Goal: Task Accomplishment & Management: Use online tool/utility

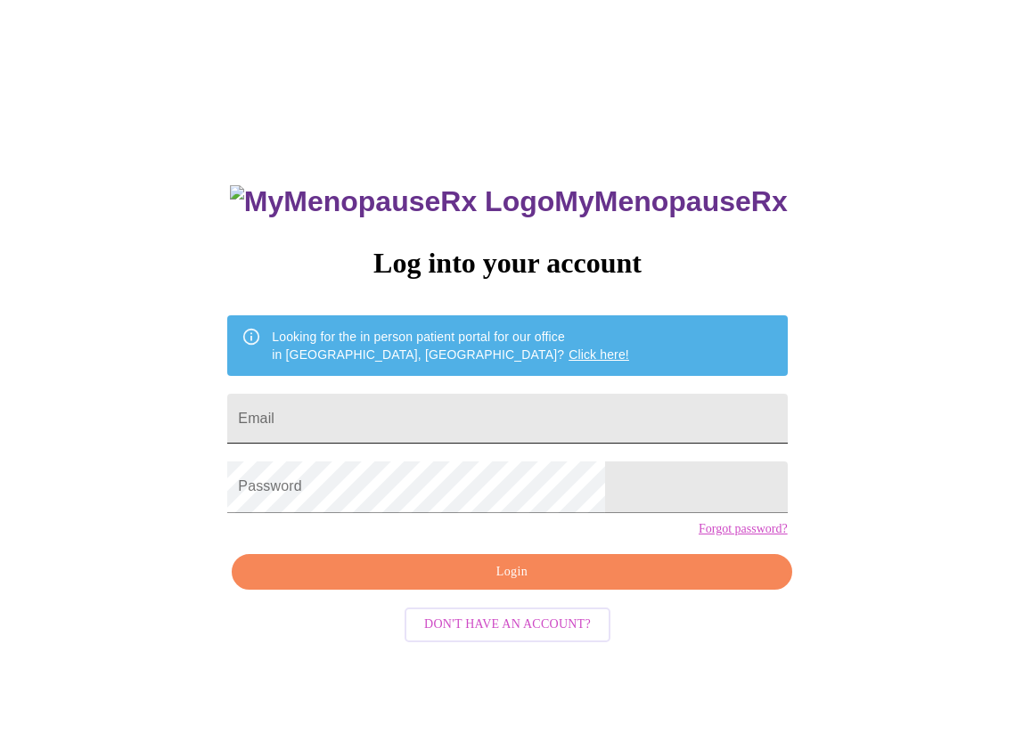
click at [440, 410] on input "Email" at bounding box center [506, 419] width 559 height 50
click at [380, 418] on input "Email" at bounding box center [506, 419] width 559 height 50
click at [433, 412] on input "Email" at bounding box center [506, 419] width 559 height 50
type input "[EMAIL_ADDRESS][DOMAIN_NAME]"
click at [484, 583] on span "Login" at bounding box center [511, 572] width 518 height 22
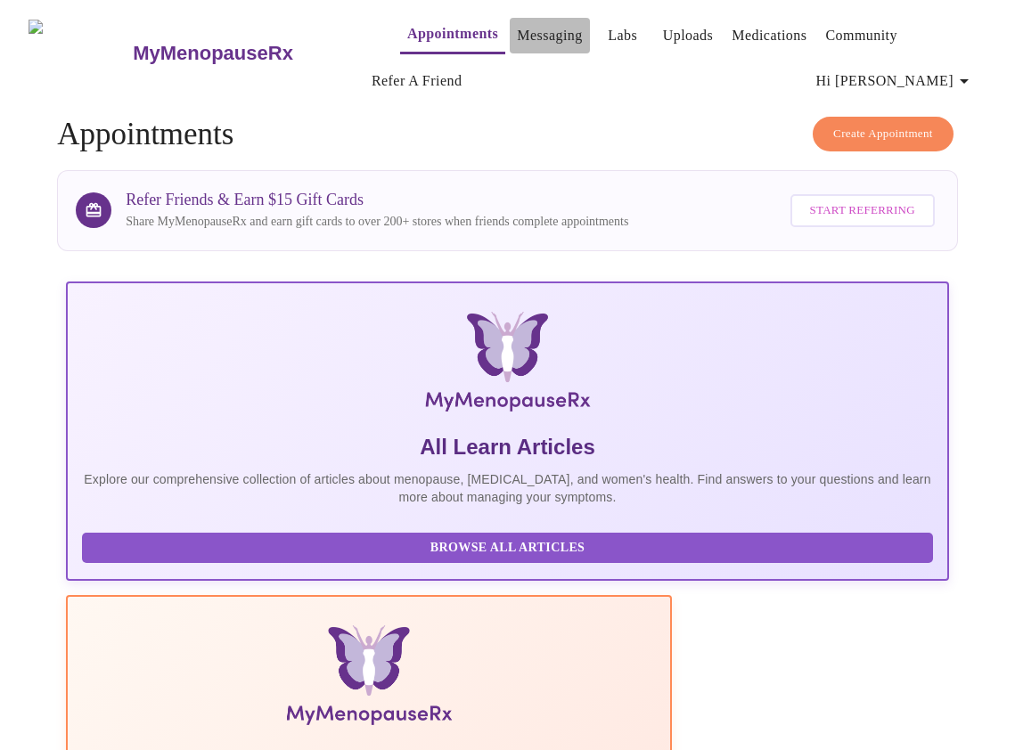
click at [517, 29] on link "Messaging" at bounding box center [549, 35] width 65 height 25
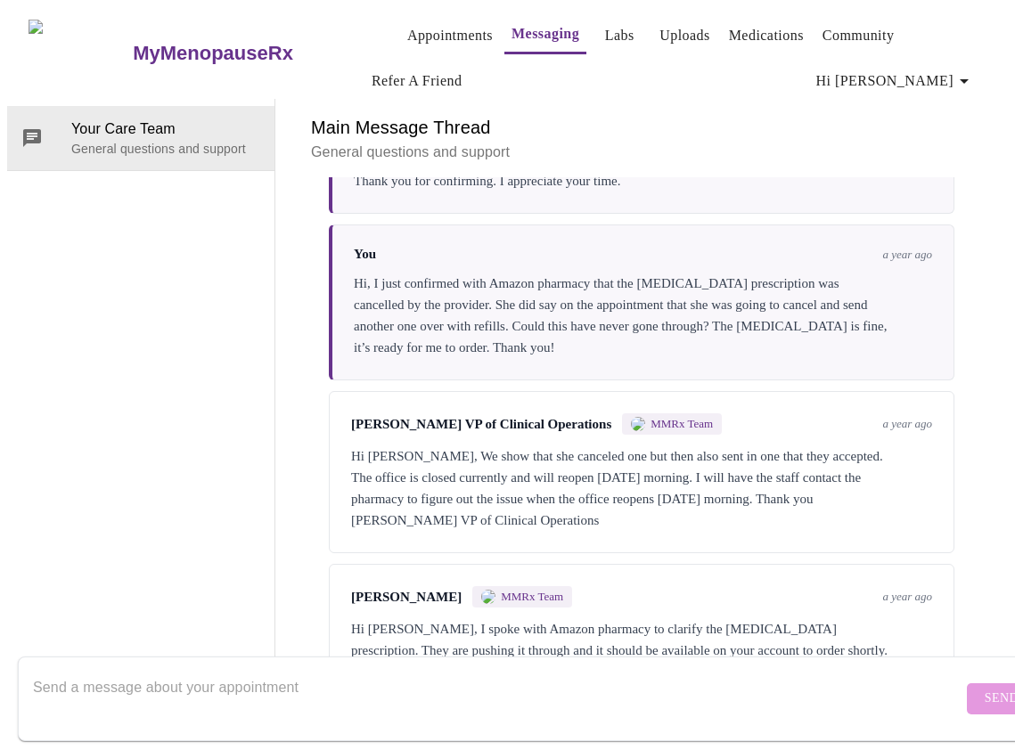
click at [407, 29] on link "Appointments" at bounding box center [450, 35] width 86 height 25
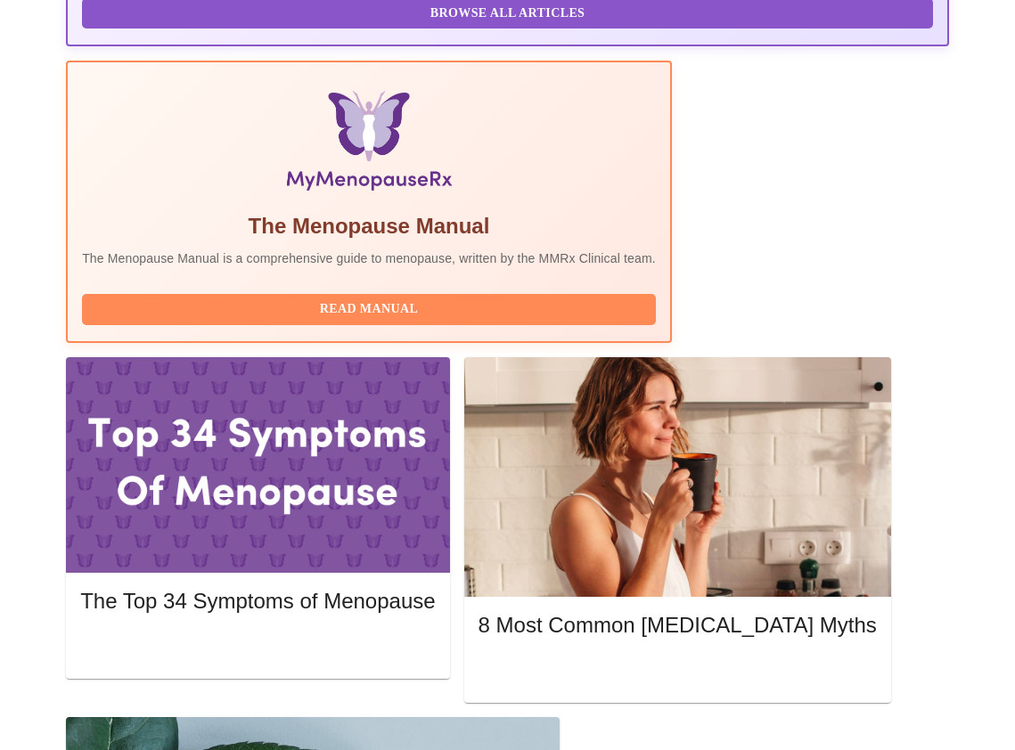
scroll to position [624, 0]
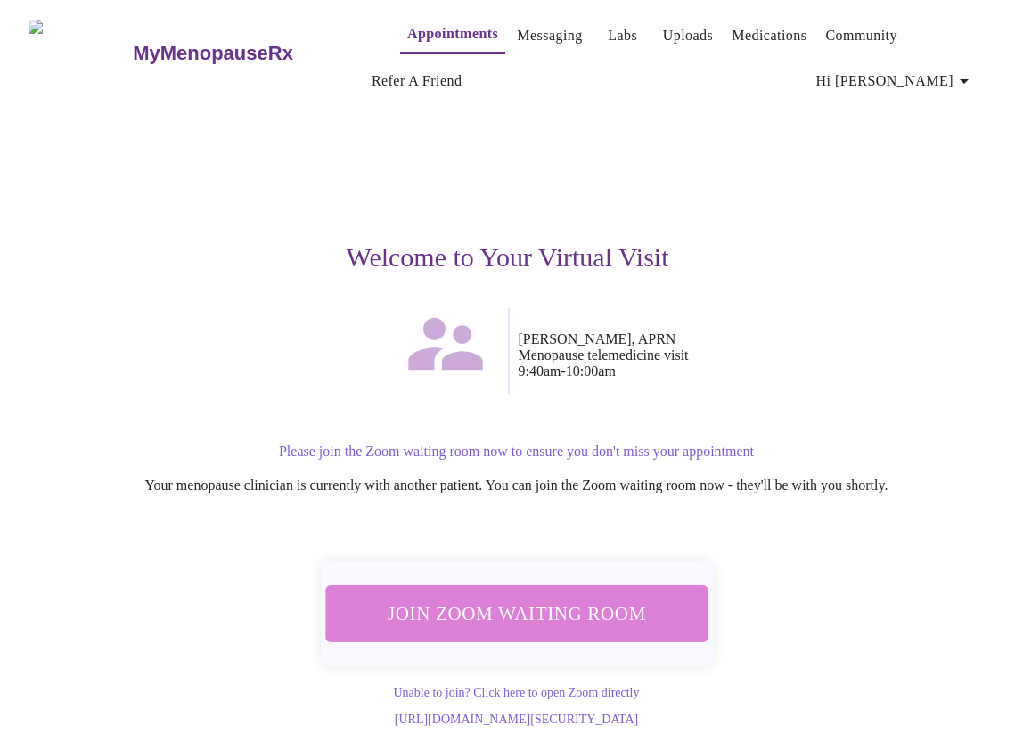
click at [524, 600] on span "Join Zoom Waiting Room" at bounding box center [516, 614] width 344 height 34
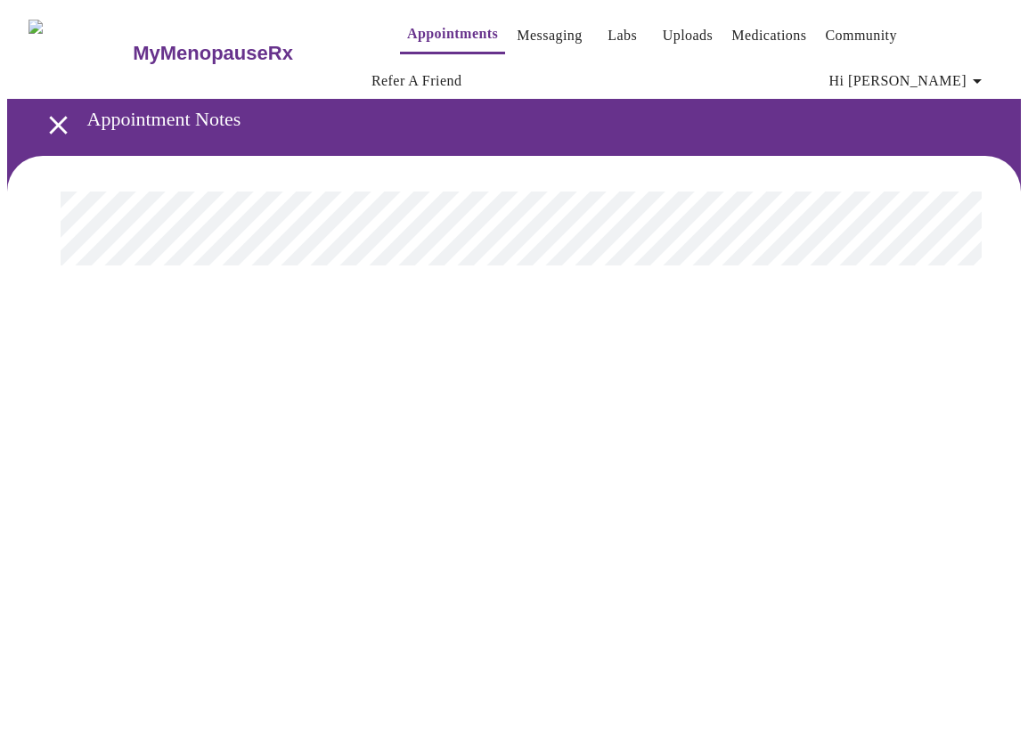
click at [663, 28] on link "Uploads" at bounding box center [688, 35] width 51 height 25
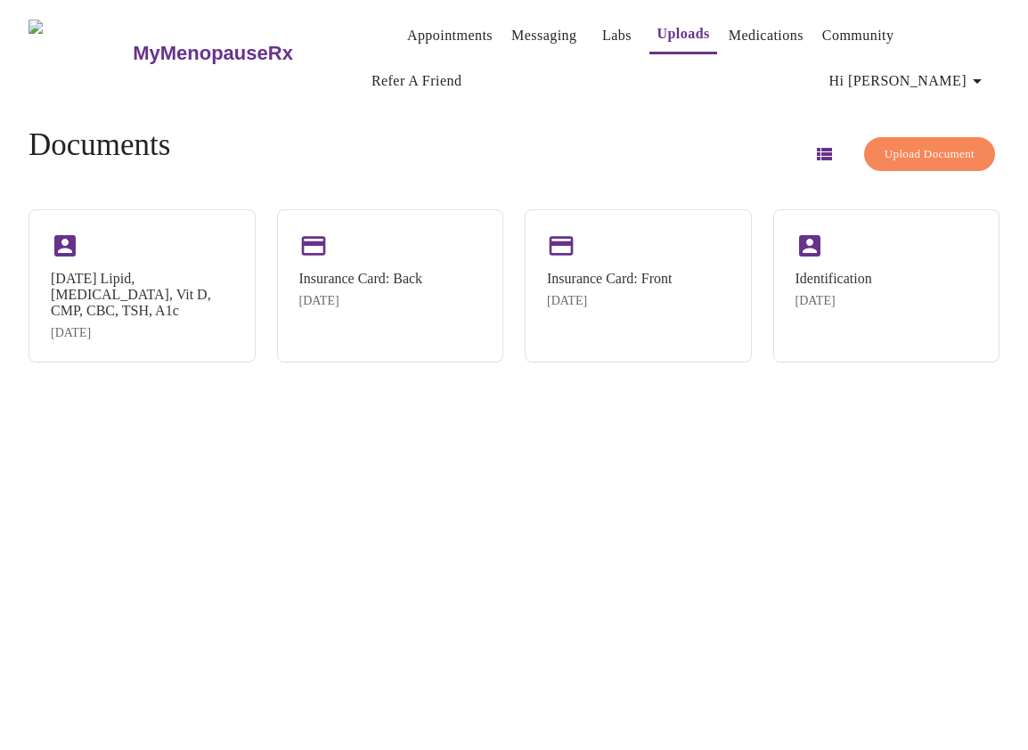
click at [730, 28] on link "Medications" at bounding box center [766, 35] width 75 height 25
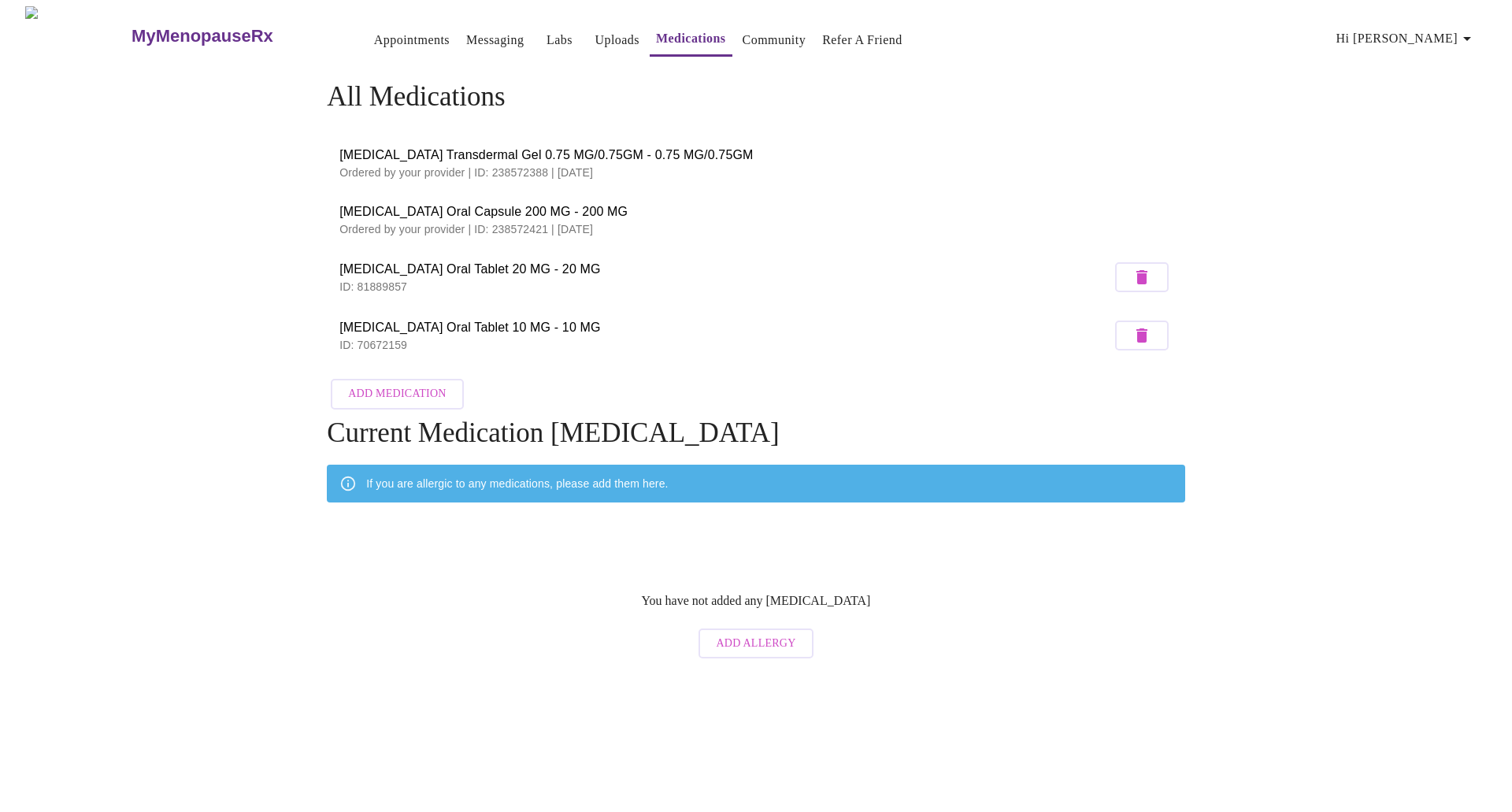
click at [374, 32] on link "Appointments" at bounding box center [412, 40] width 76 height 22
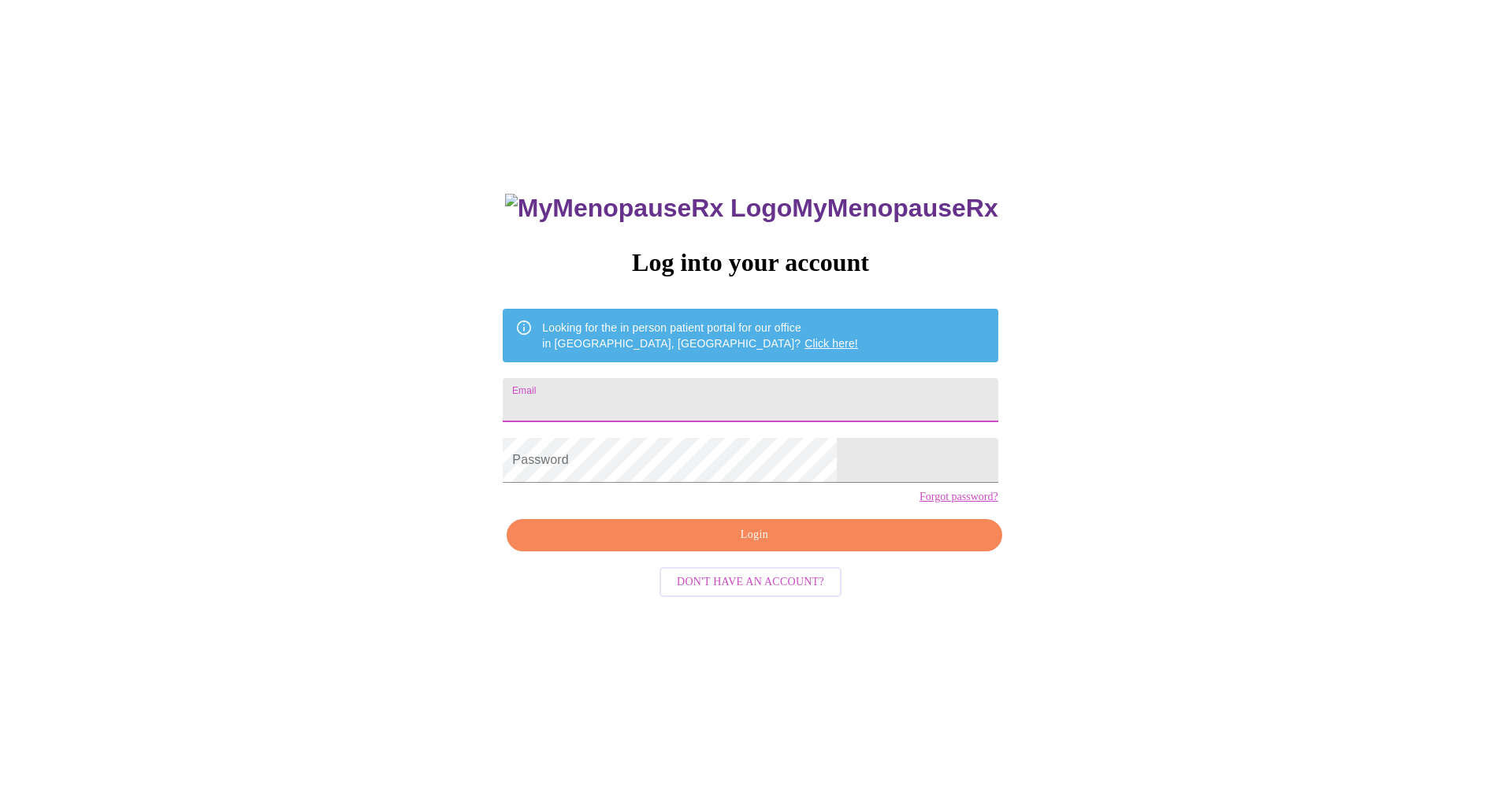
click at [704, 395] on input "Email" at bounding box center [749, 401] width 494 height 44
click at [716, 387] on input "Email" at bounding box center [749, 401] width 494 height 44
type input "musicislife1118@yahoo.com"
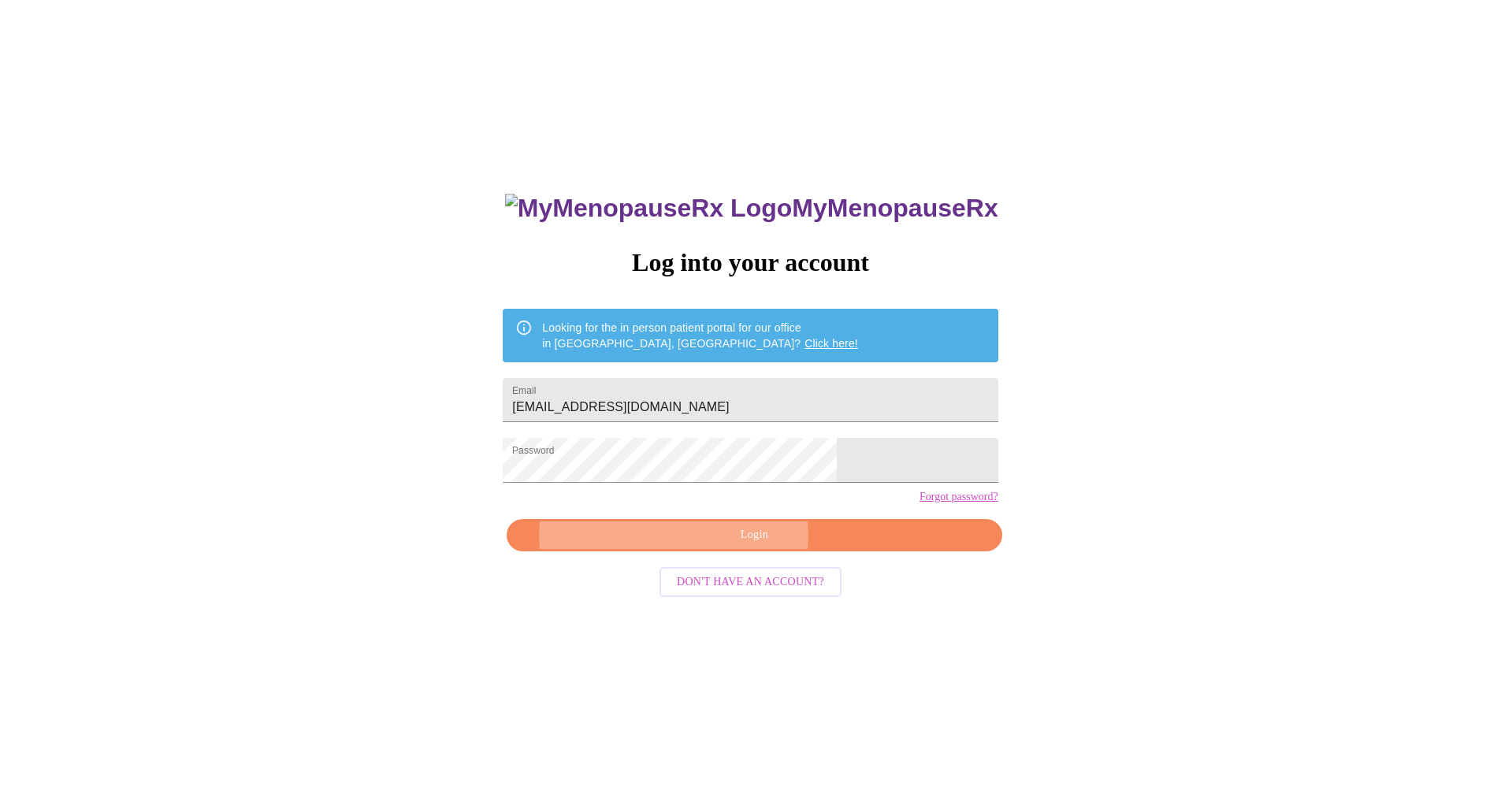
click at [746, 545] on span "Login" at bounding box center [754, 535] width 458 height 19
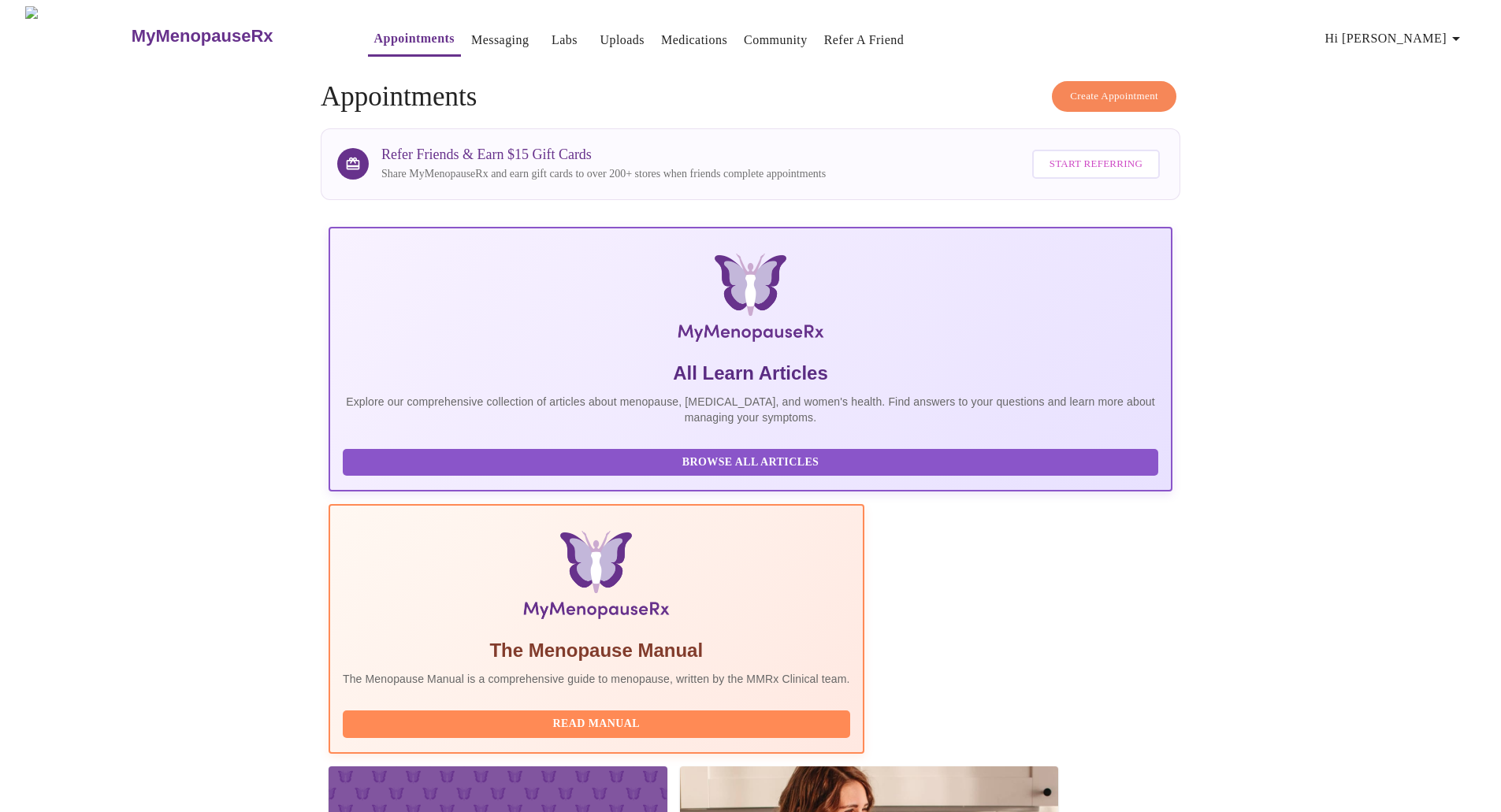
drag, startPoint x: 440, startPoint y: 670, endPoint x: 522, endPoint y: 675, distance: 82.2
copy h3 "Emilie McLain"
click at [661, 33] on link "Medications" at bounding box center [693, 40] width 66 height 22
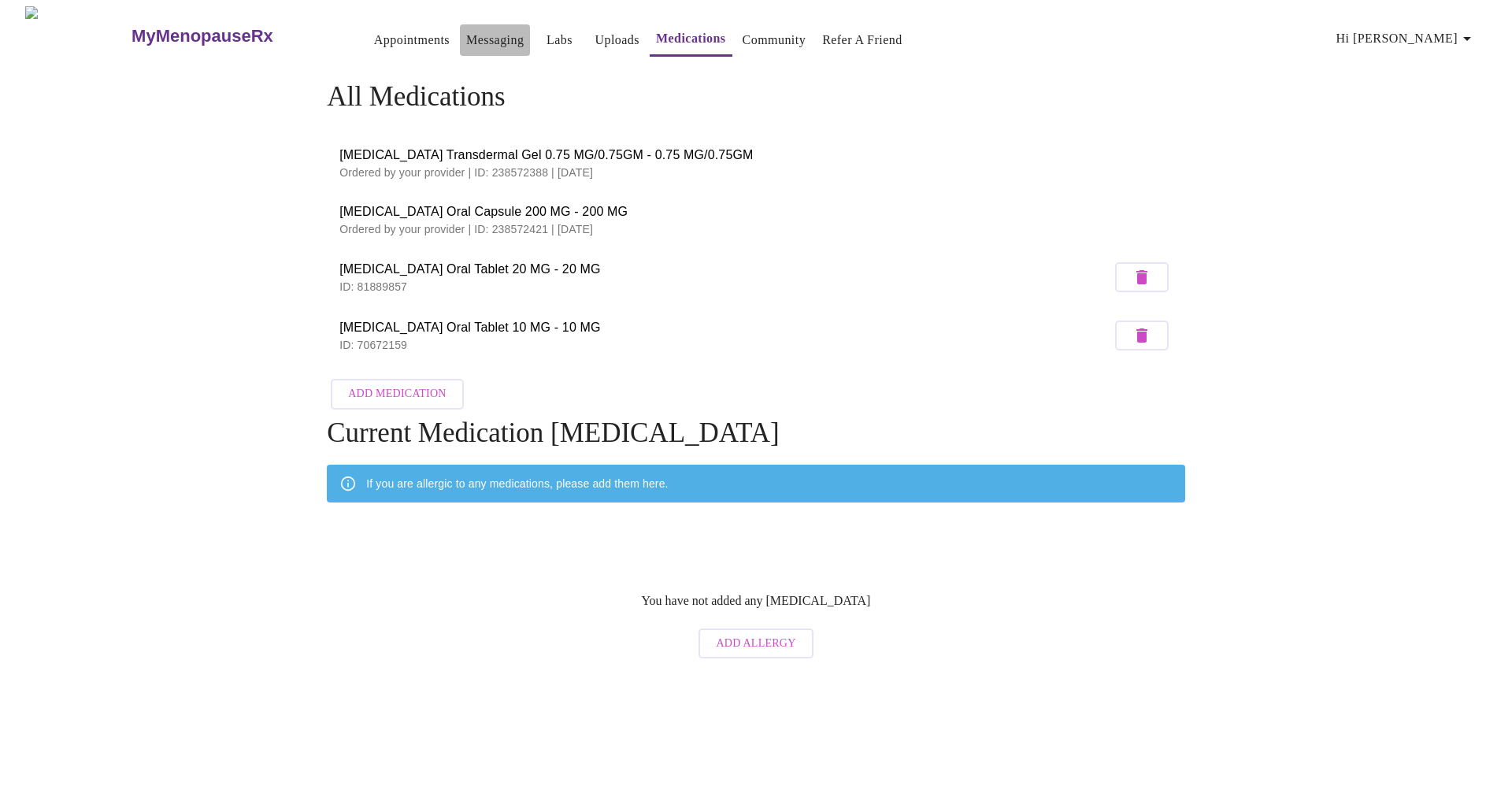
click at [466, 29] on link "Messaging" at bounding box center [494, 40] width 57 height 22
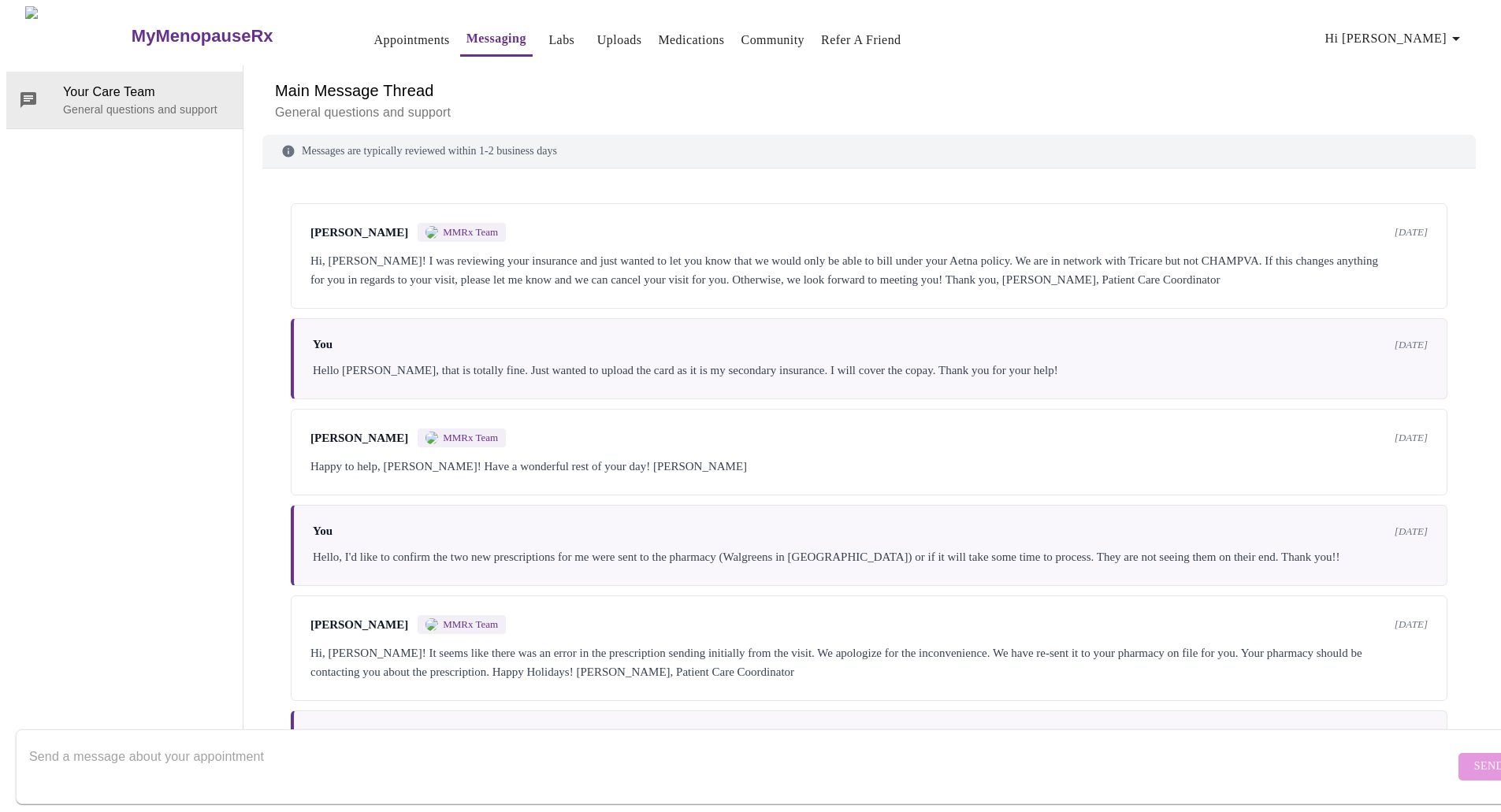
click at [134, 26] on h3 "MyMenopauseRx" at bounding box center [203, 35] width 142 height 20
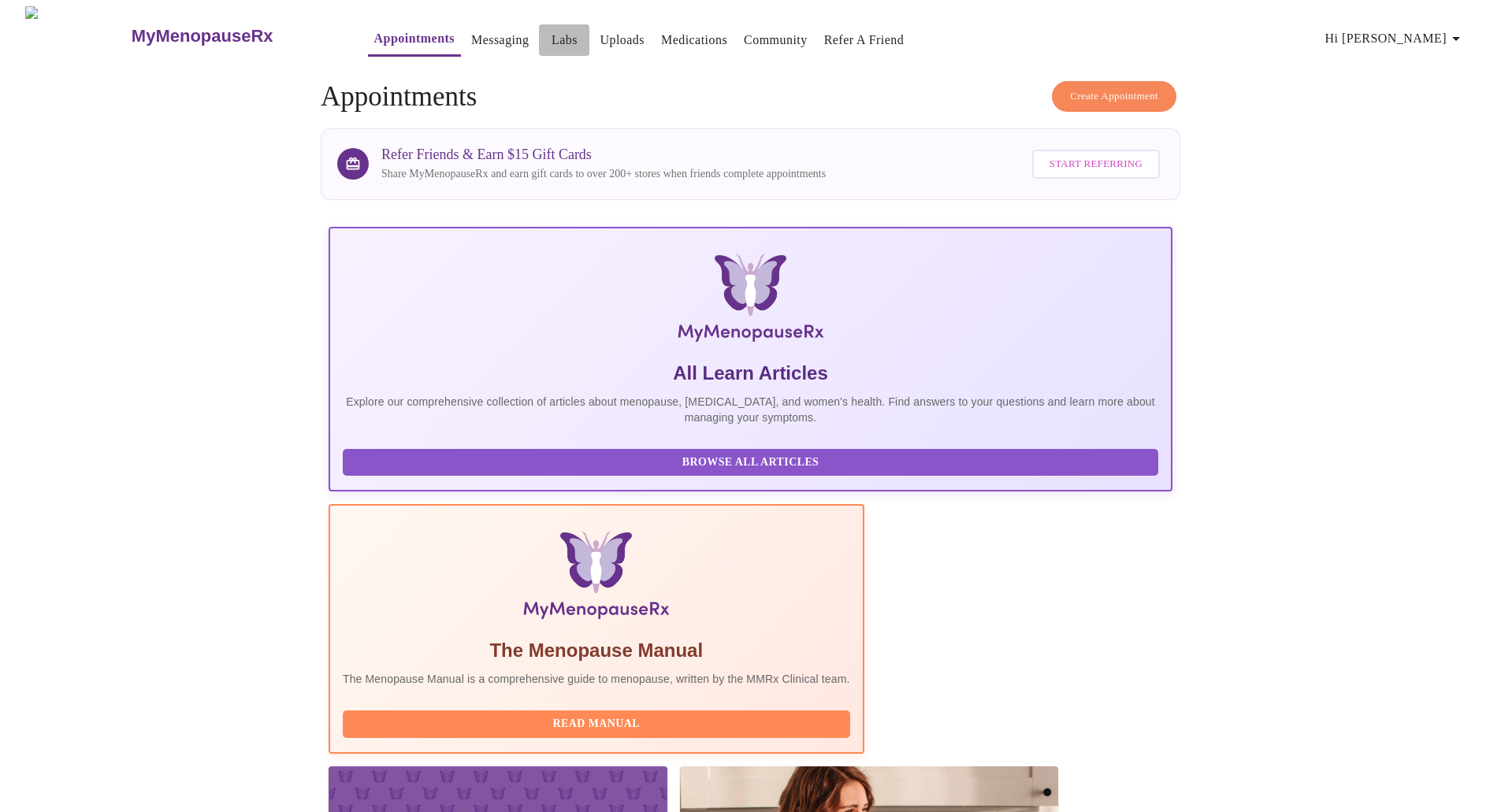
click at [552, 33] on link "Labs" at bounding box center [564, 40] width 26 height 22
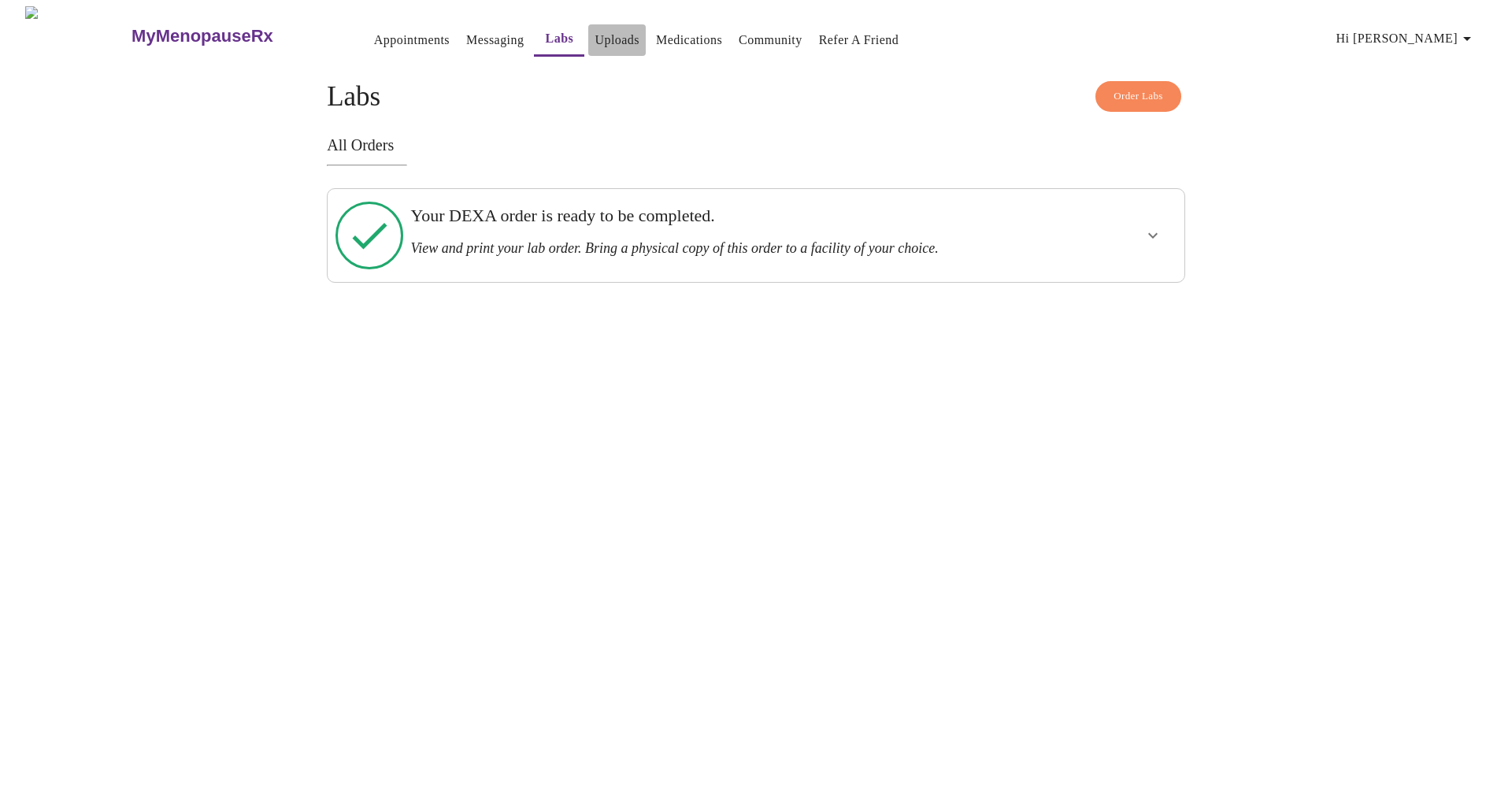
click at [595, 33] on link "Uploads" at bounding box center [617, 40] width 45 height 22
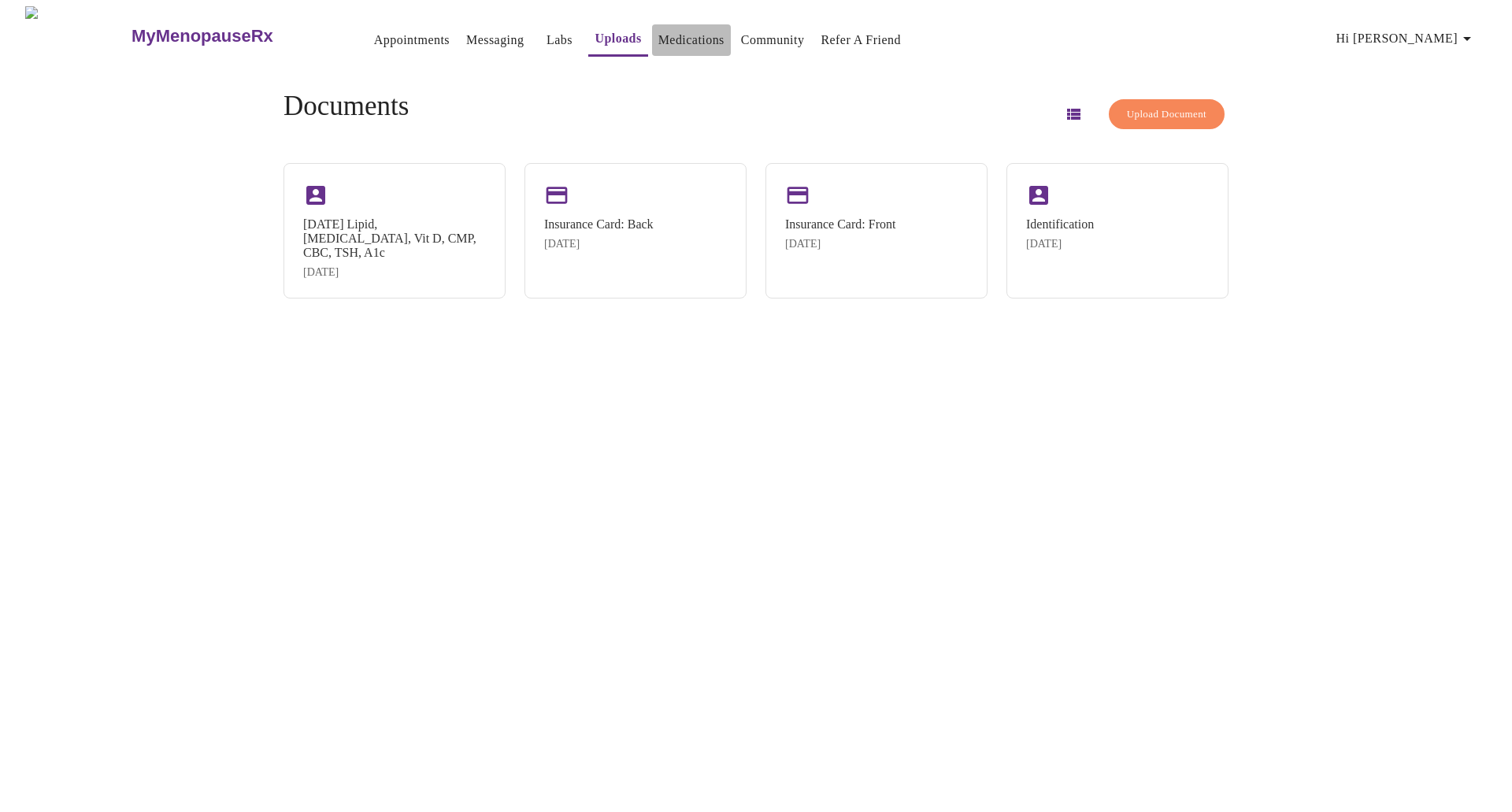
click at [659, 30] on link "Medications" at bounding box center [691, 40] width 66 height 22
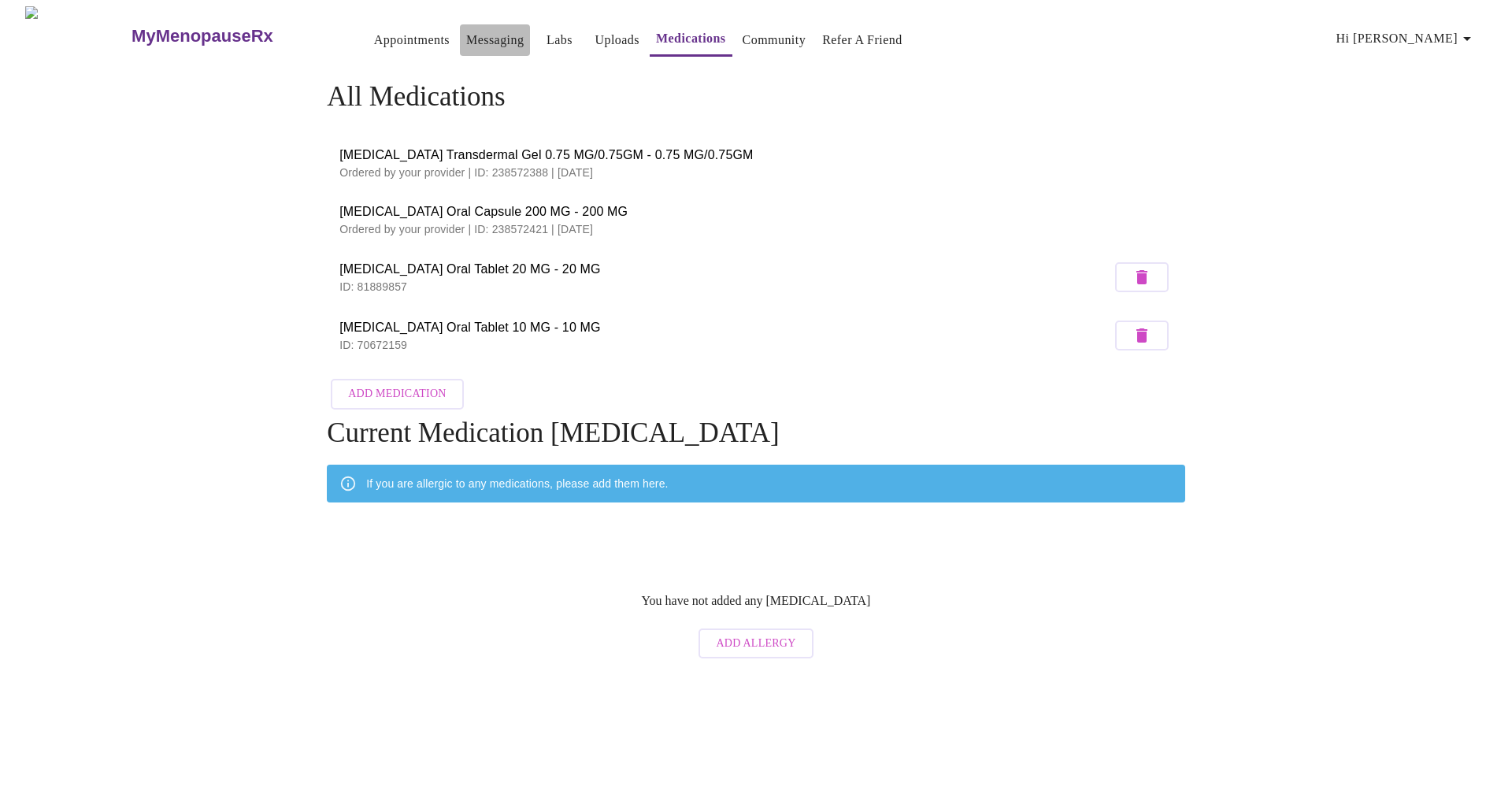
click at [466, 32] on link "Messaging" at bounding box center [494, 40] width 57 height 22
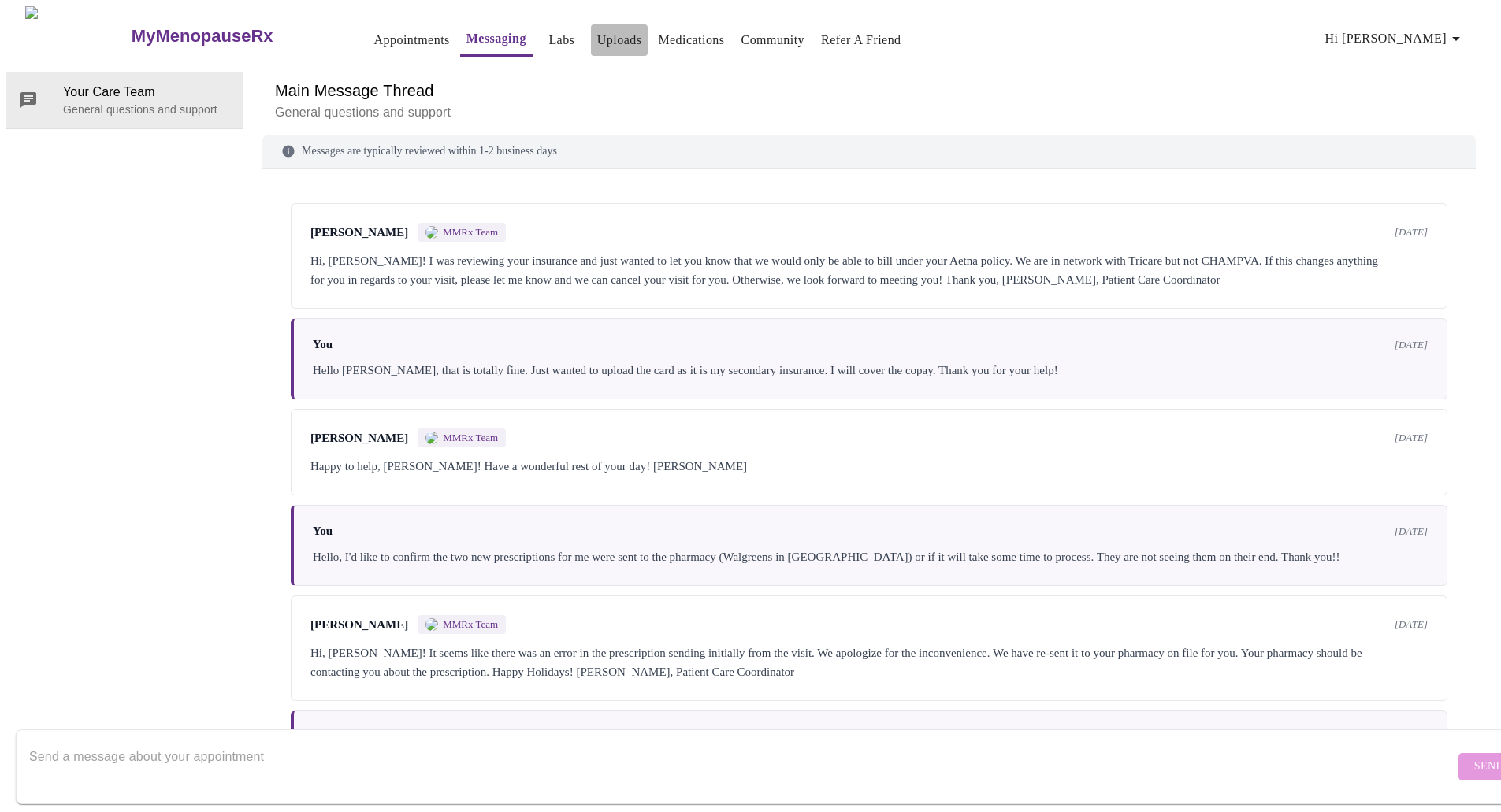
click at [597, 33] on link "Uploads" at bounding box center [619, 40] width 45 height 22
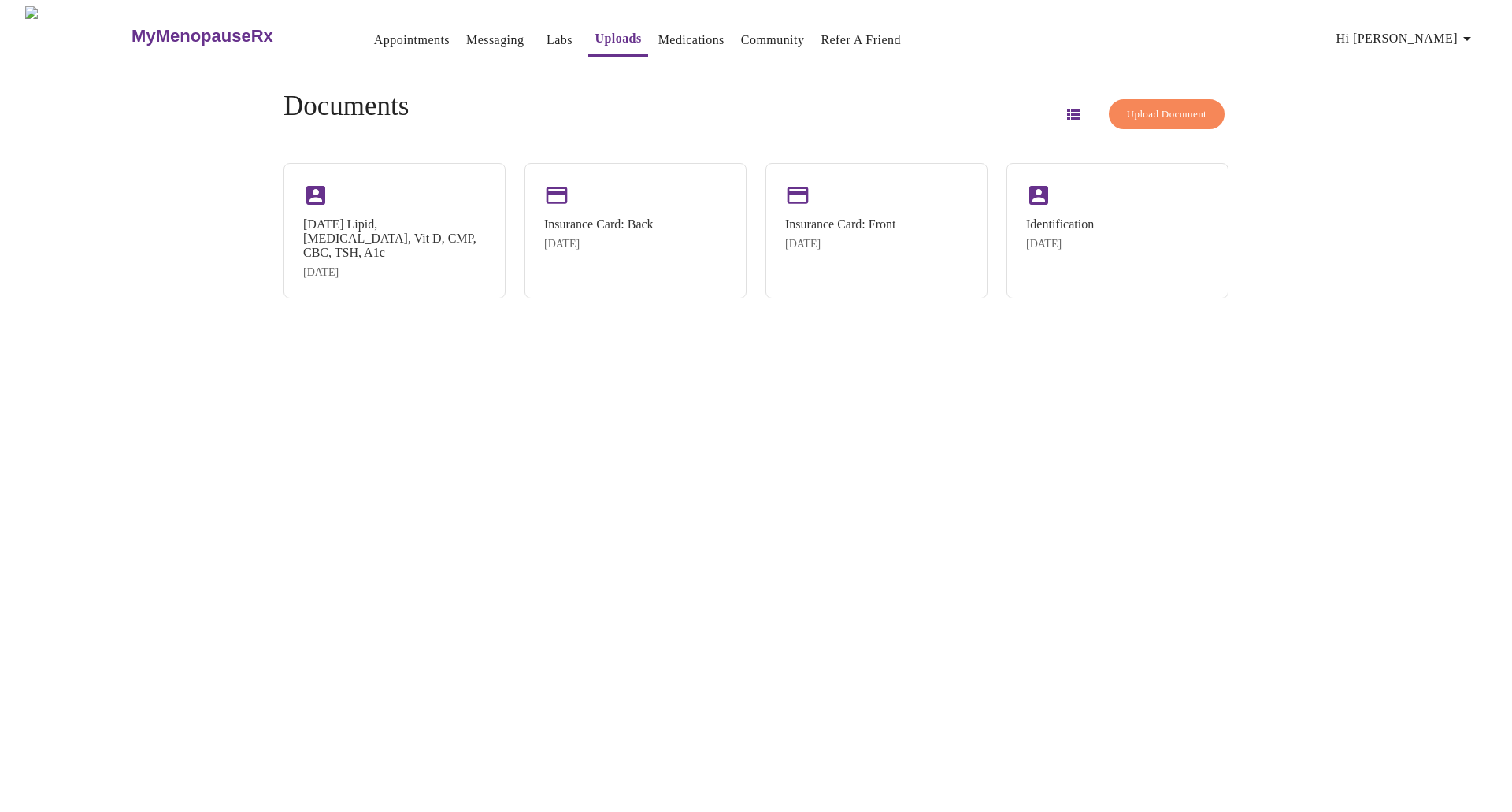
click at [1139, 105] on span "Upload Document" at bounding box center [1167, 114] width 80 height 18
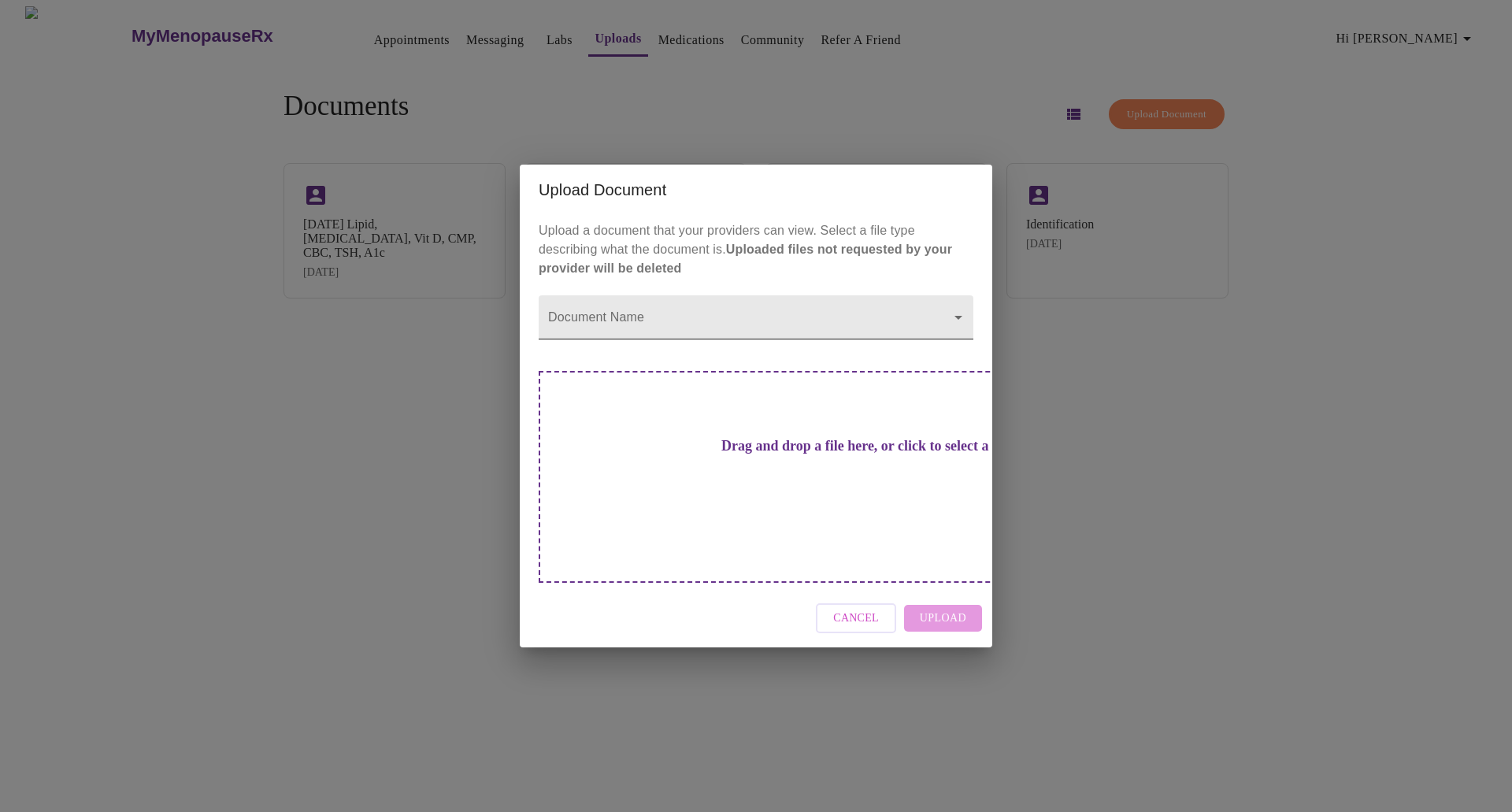
click at [839, 349] on body "MyMenopauseRx Appointments Messaging Labs Uploads Medications Community Refer a…" at bounding box center [756, 412] width 1500 height 812
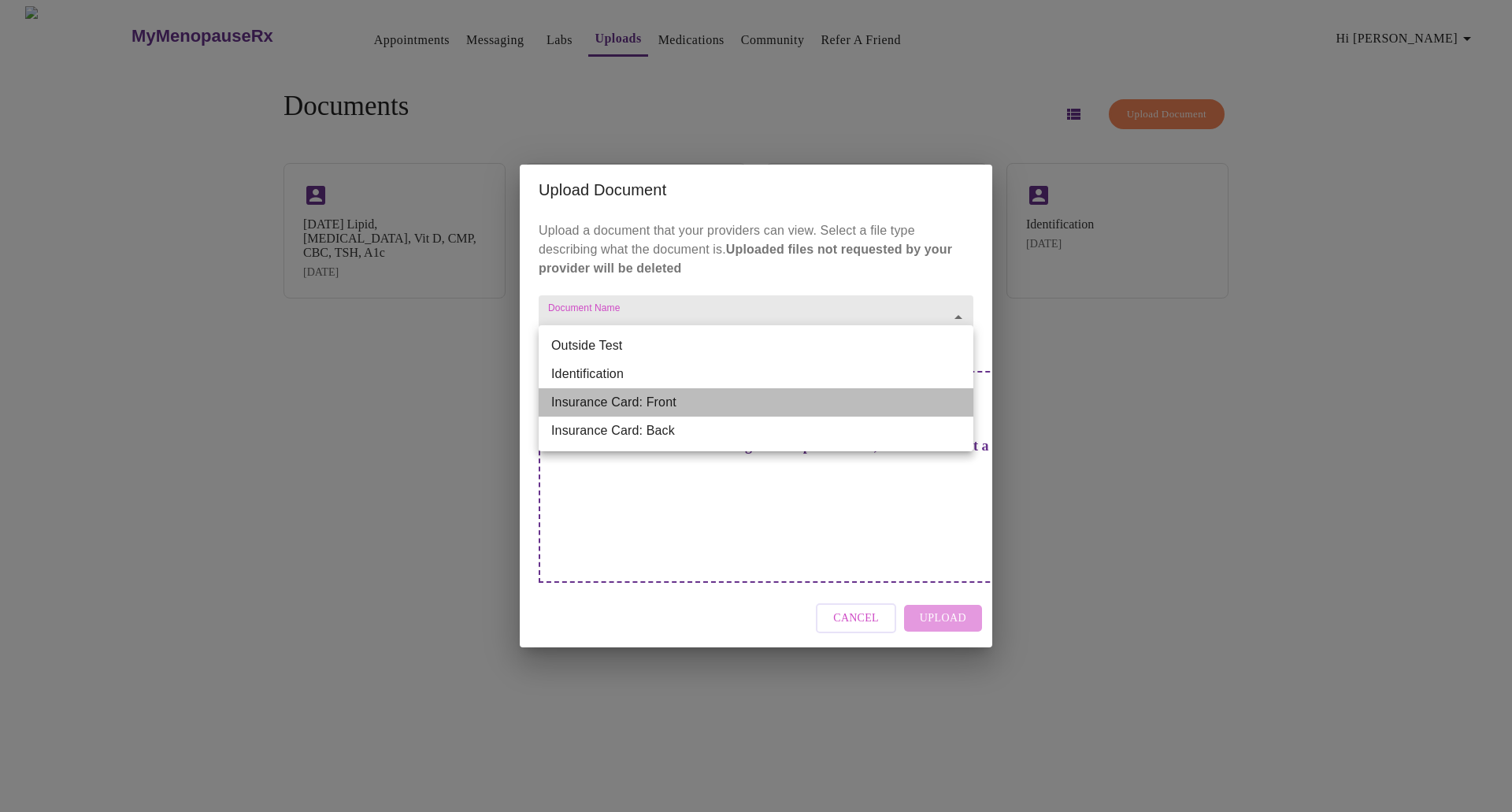
click at [653, 403] on li "Insurance Card: Front" at bounding box center [756, 402] width 435 height 28
type input "Insurance Card: Front"
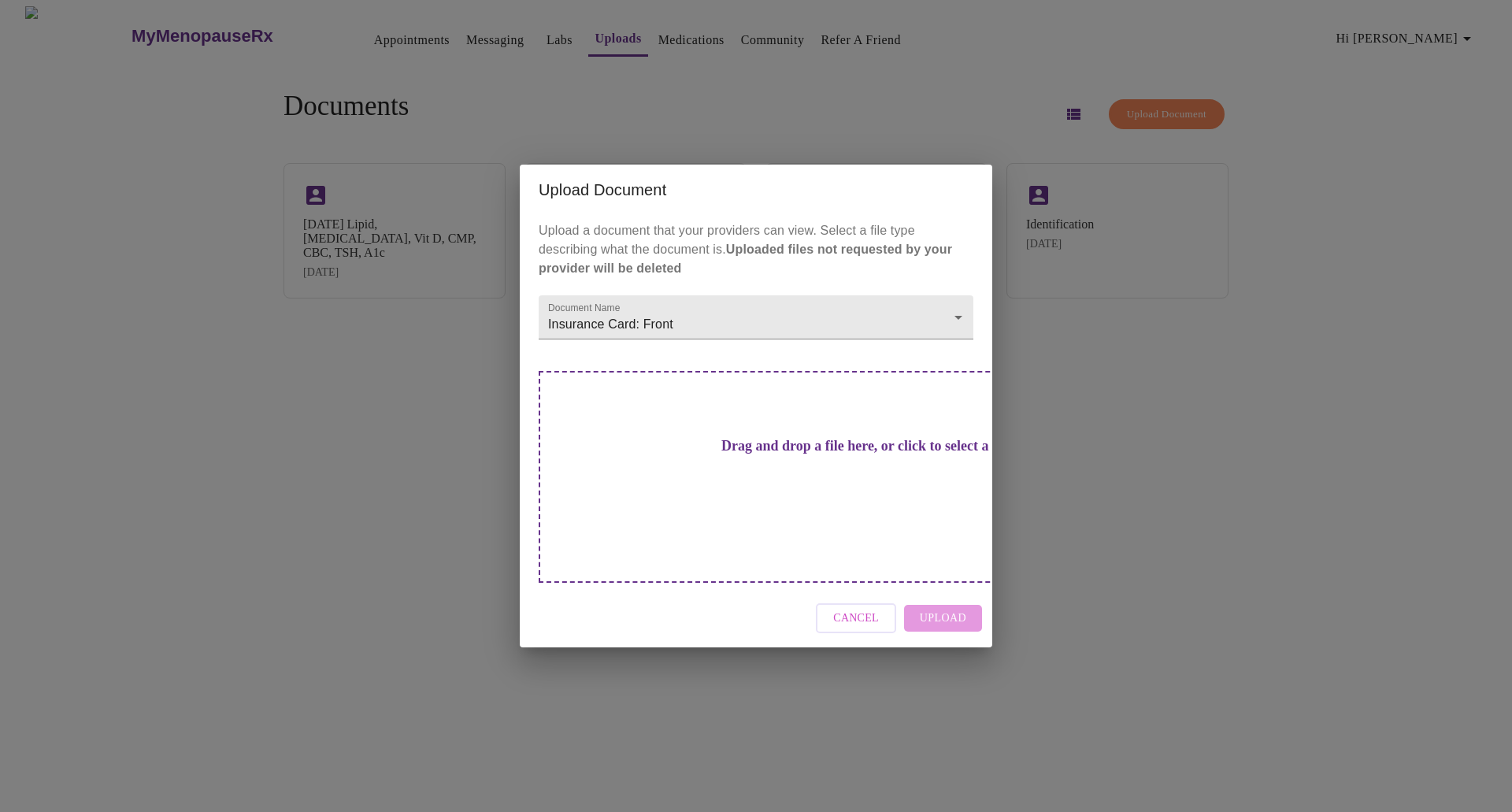
click at [775, 455] on h3 "Drag and drop a file here, or click to select a file" at bounding box center [867, 446] width 435 height 17
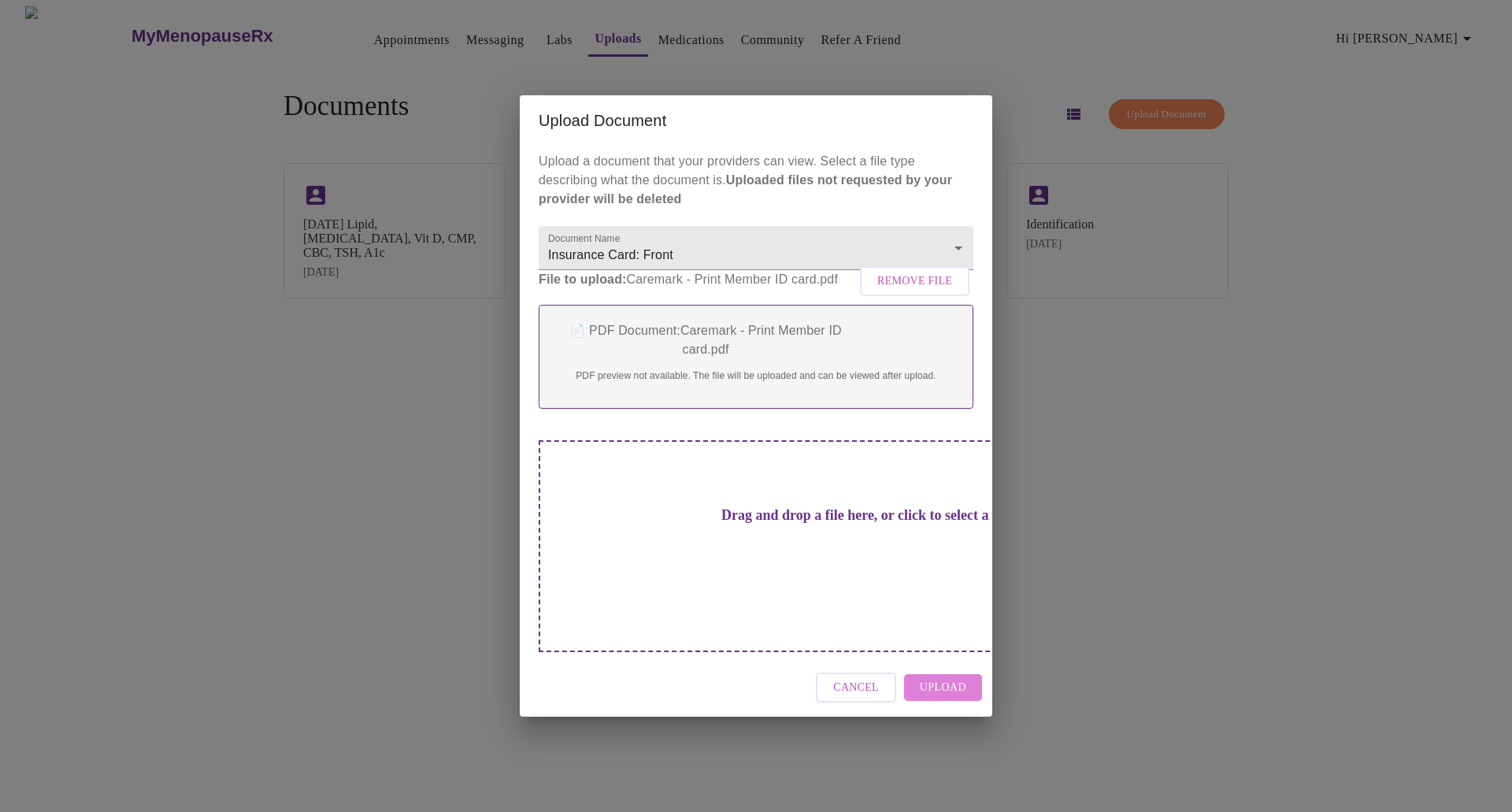
click at [935, 679] on span "Upload" at bounding box center [943, 688] width 47 height 19
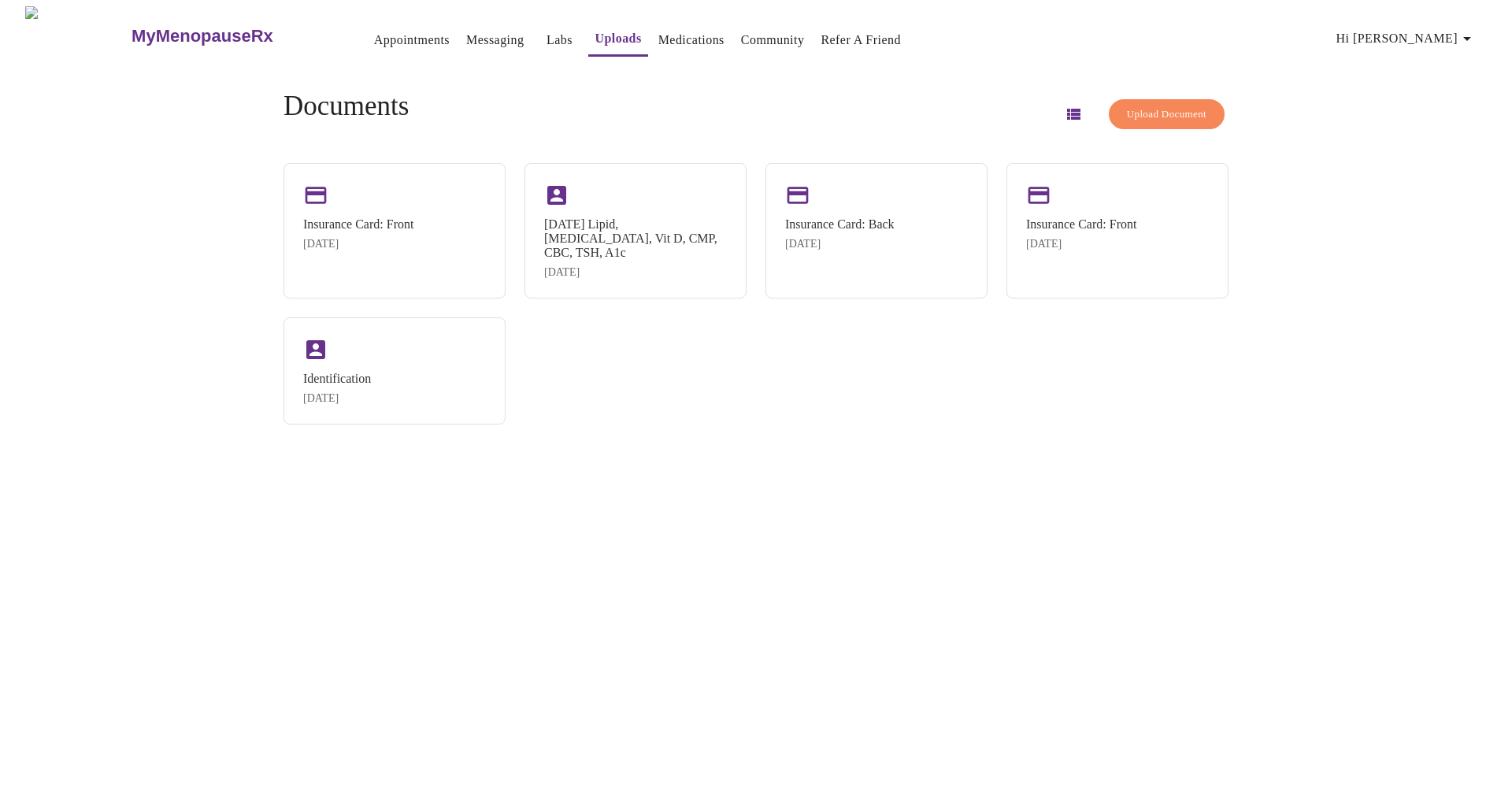
click at [466, 34] on link "Messaging" at bounding box center [494, 40] width 57 height 22
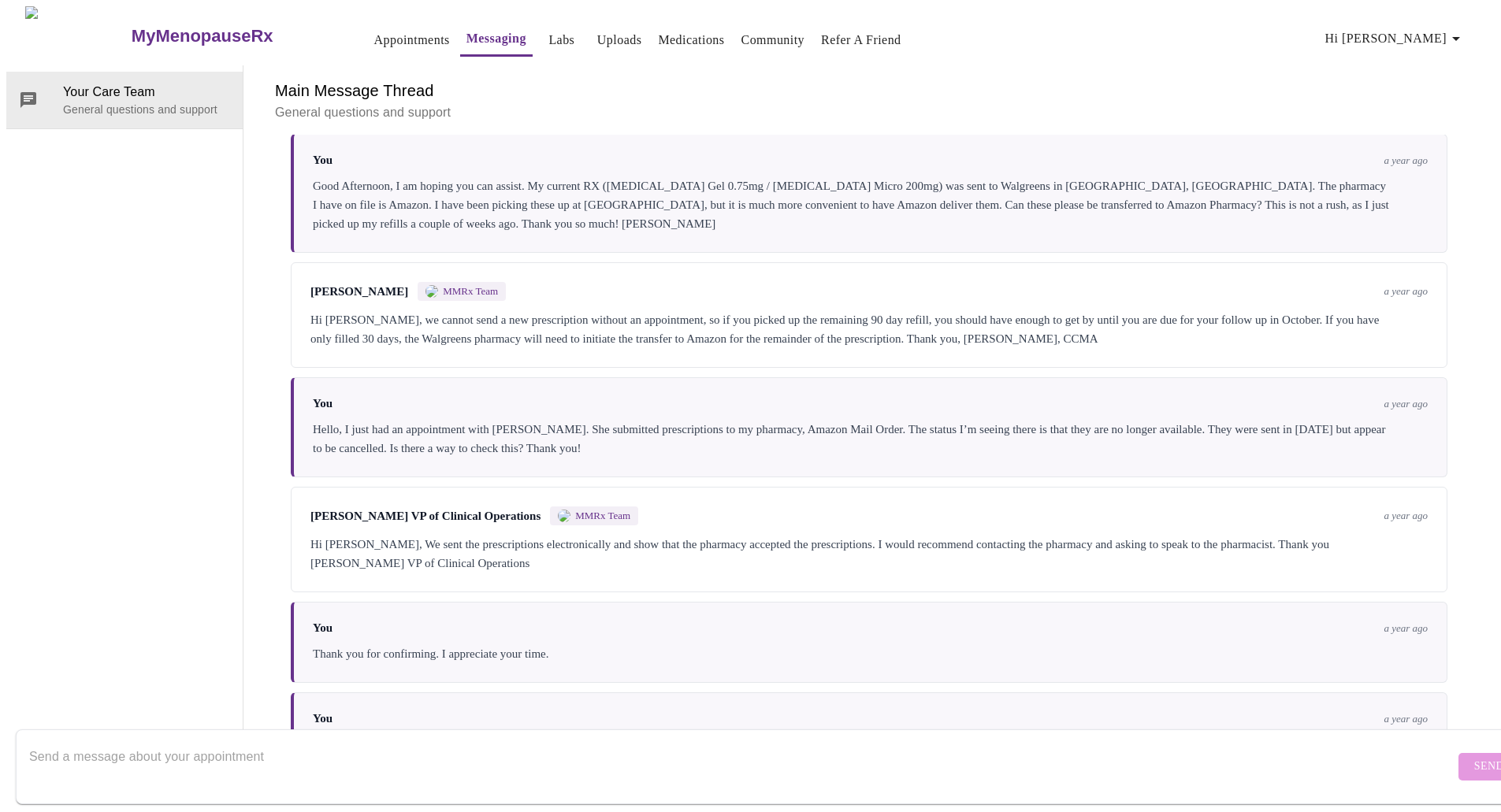
scroll to position [1429, 0]
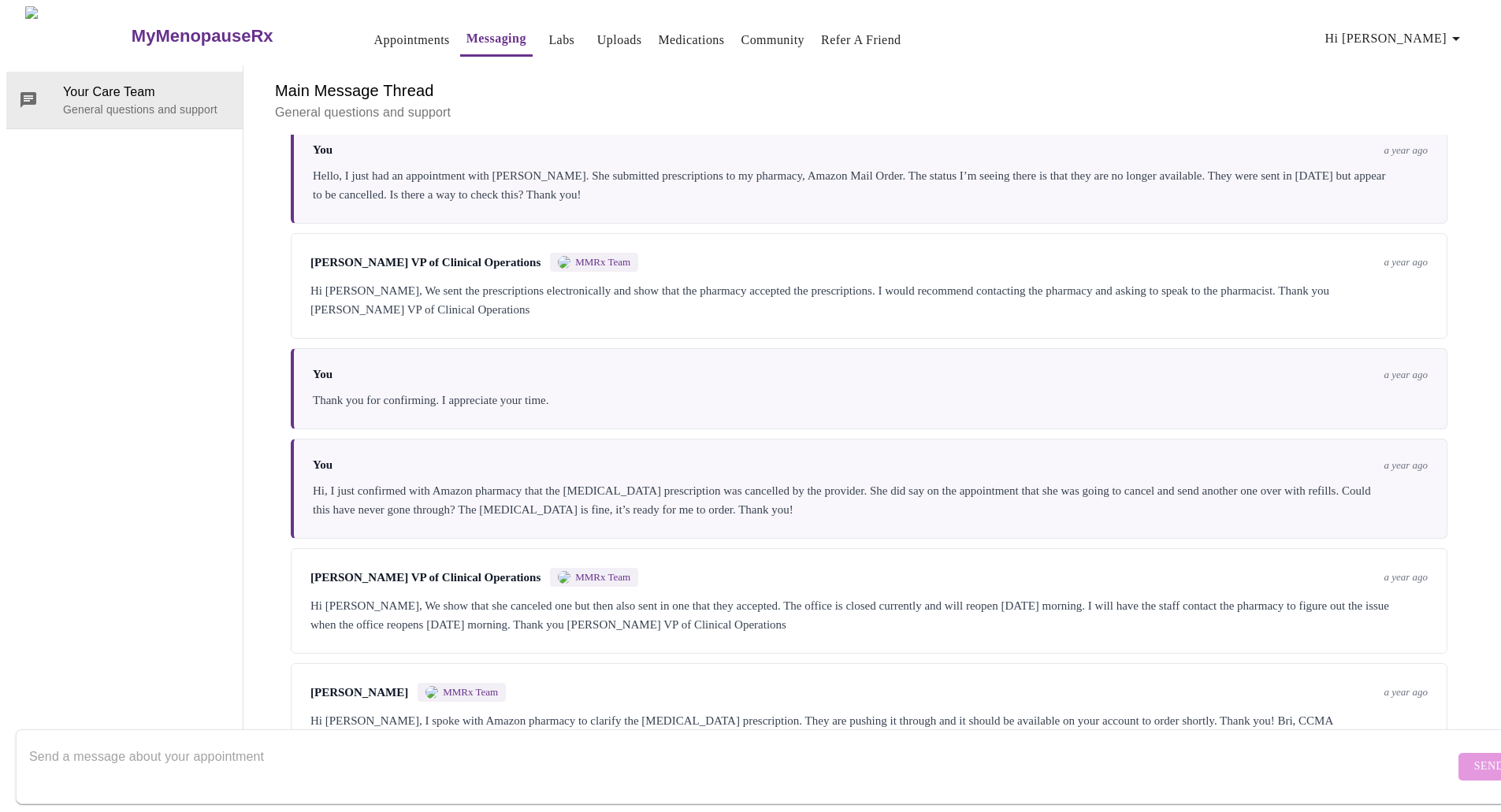
click at [601, 741] on textarea "Send a message about your appointment" at bounding box center [742, 766] width 1426 height 50
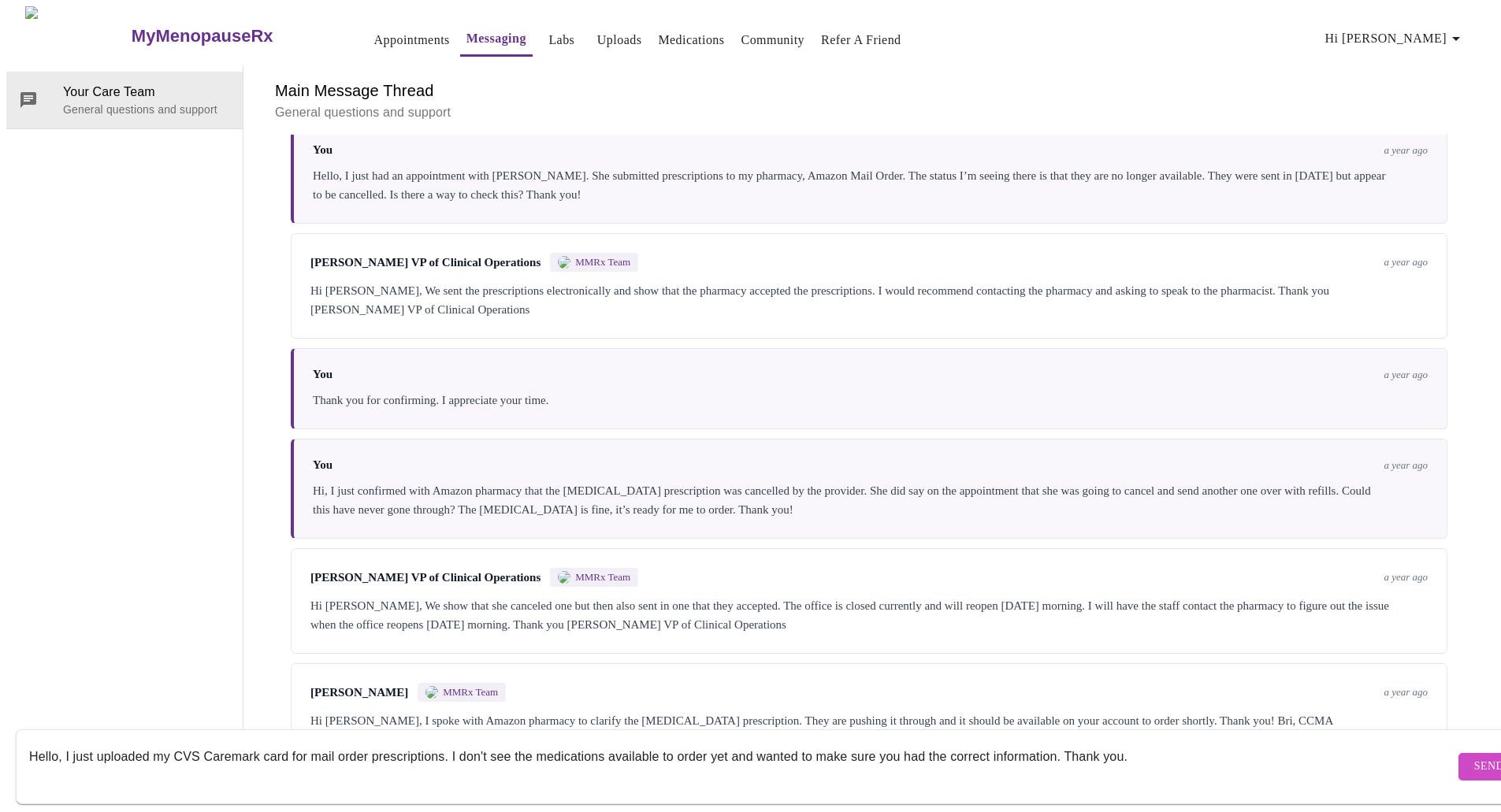
click at [609, 742] on textarea "Hello, I just uploaded my CVS Caremark card for mail order prescriptions. I don…" at bounding box center [742, 766] width 1426 height 50
click at [1299, 743] on textarea "Hello, I just uploaded my CVS Caremark card for mail order prescriptions. I don…" at bounding box center [742, 766] width 1426 height 50
type textarea "Hello, I just uploaded my CVS Caremark card for mail order prescriptions. I don…"
click at [1474, 757] on span "Send" at bounding box center [1490, 767] width 30 height 19
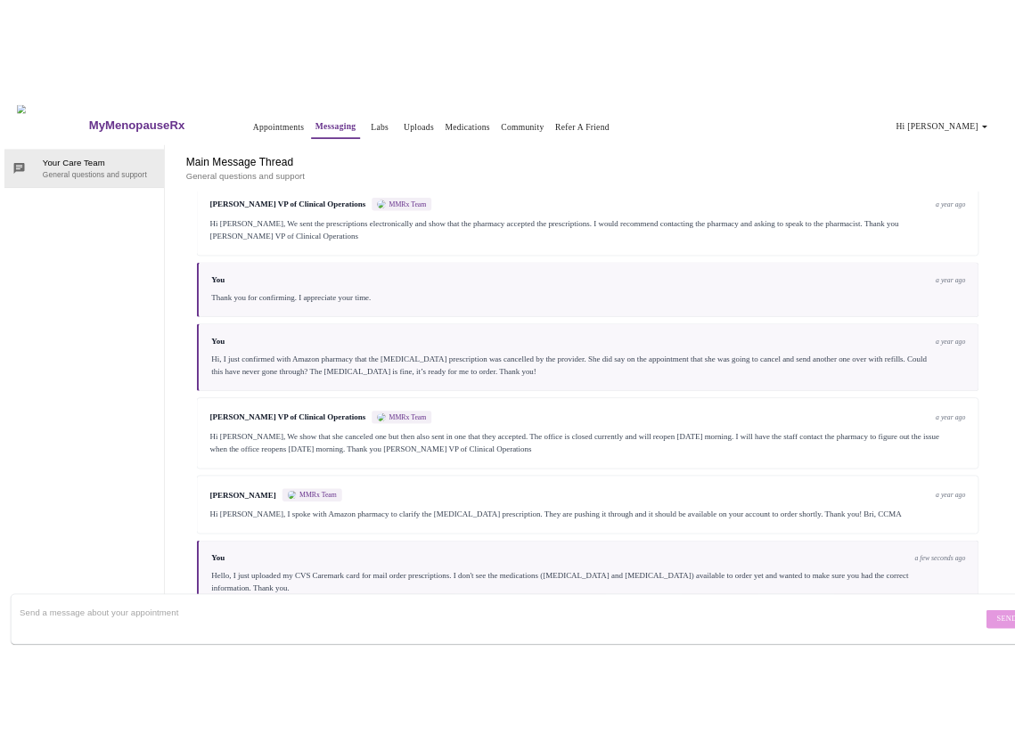
scroll to position [0, 0]
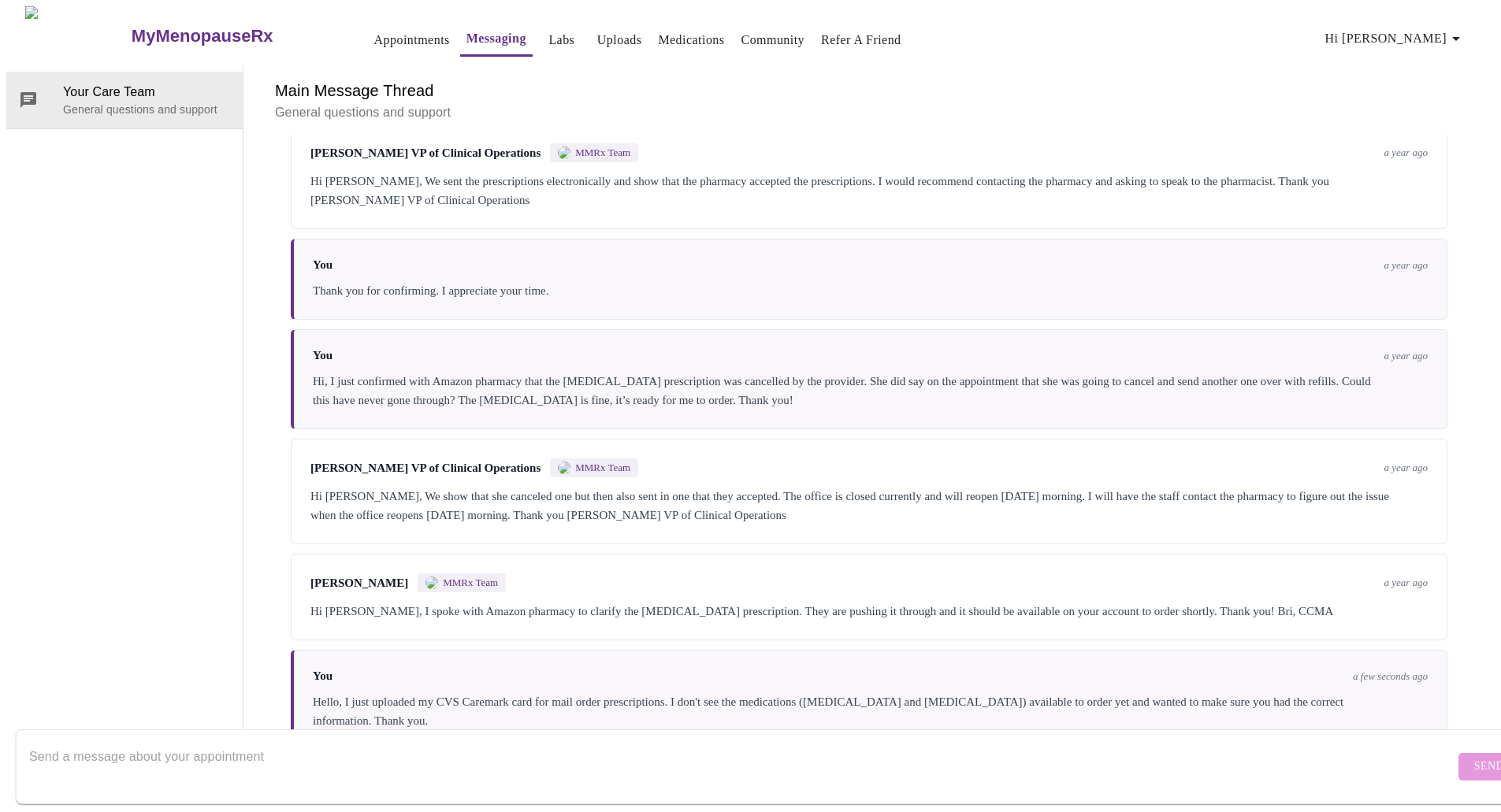
click at [658, 33] on link "Medications" at bounding box center [691, 40] width 66 height 22
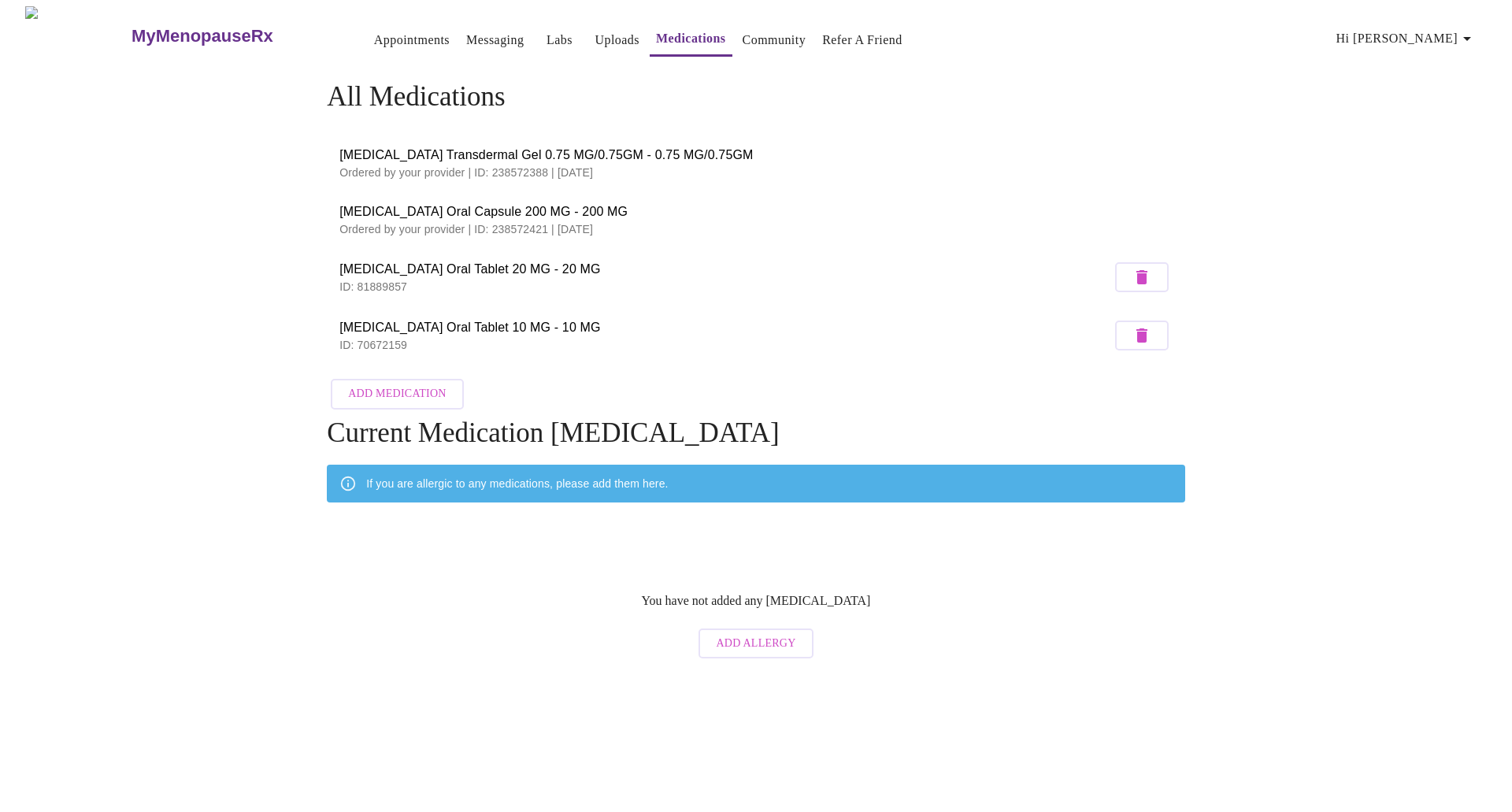
click at [219, 251] on div "MyMenopauseRx Appointments Messaging Labs Uploads Medications Community Refer a…" at bounding box center [756, 336] width 1500 height 661
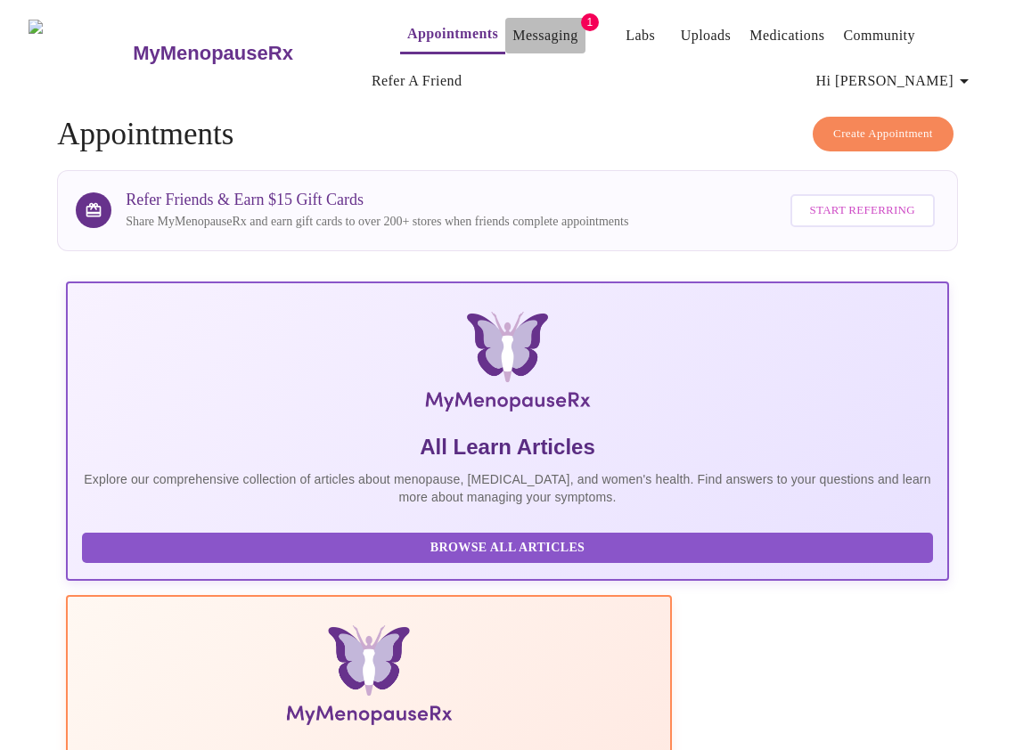
click at [512, 29] on link "Messaging" at bounding box center [544, 35] width 65 height 25
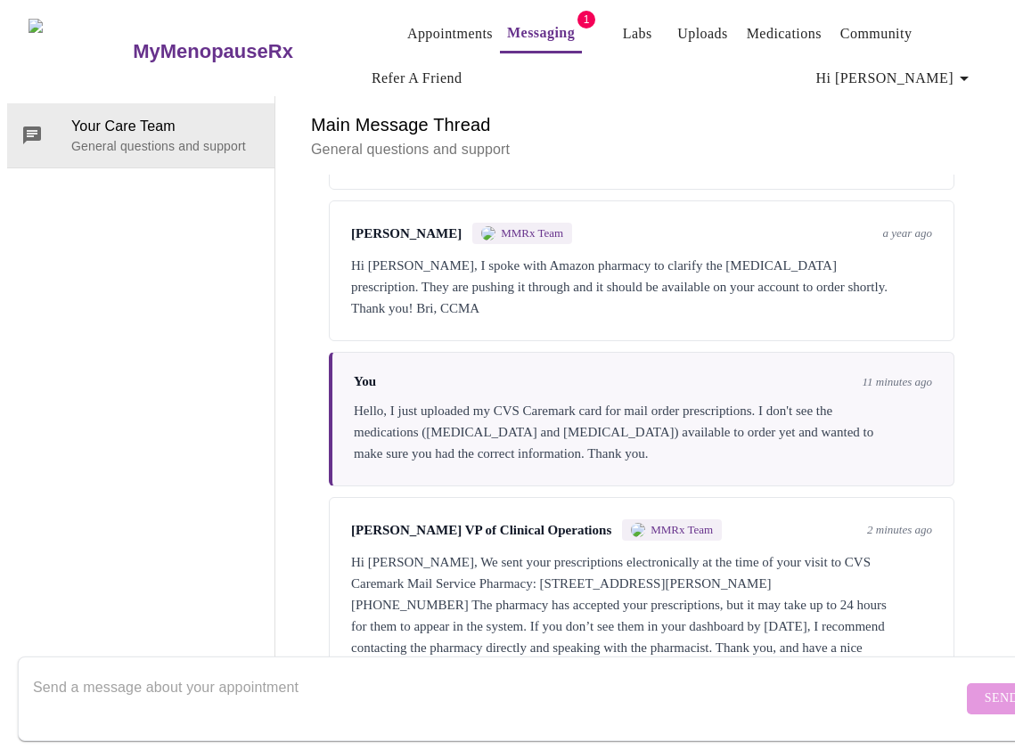
scroll to position [2730, 0]
click at [290, 690] on textarea "Send a message about your appointment" at bounding box center [497, 698] width 929 height 57
type textarea "Thank you Michelle, have a great day."
click at [984, 688] on span "Send" at bounding box center [1001, 699] width 34 height 22
